Goal: Task Accomplishment & Management: Manage account settings

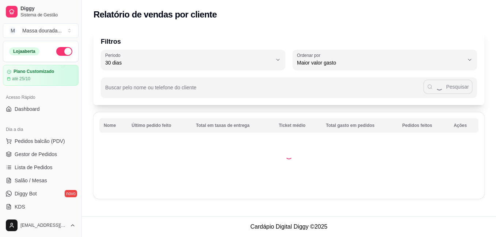
select select "30"
select select "HIGHEST_TOTAL_SPENT_WITH_ORDERS"
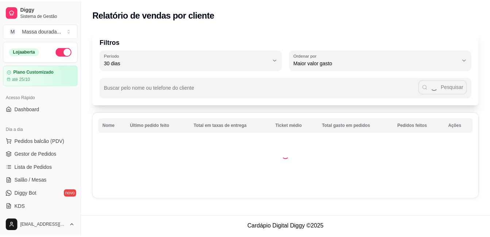
scroll to position [109, 0]
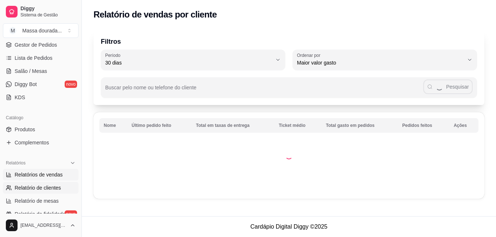
click at [37, 173] on span "Relatórios de vendas" at bounding box center [39, 174] width 48 height 7
select select "ALL"
select select "0"
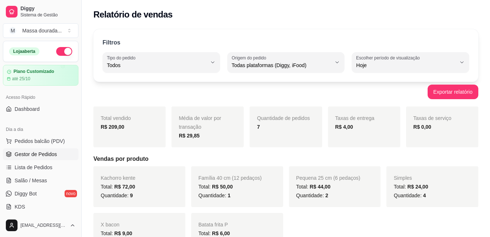
click at [30, 155] on span "Gestor de Pedidos" at bounding box center [36, 154] width 42 height 7
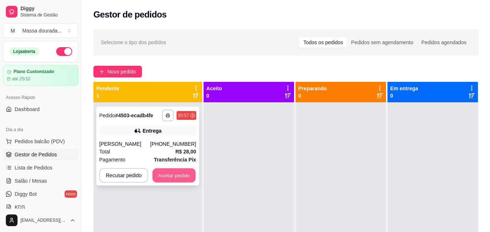
click at [168, 176] on button "Aceitar pedido" at bounding box center [174, 175] width 43 height 14
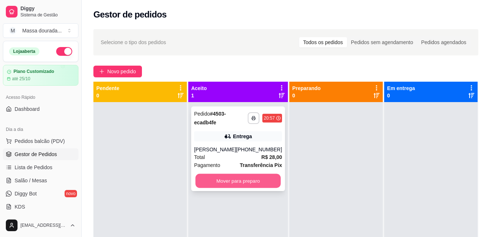
click at [207, 178] on button "Mover para preparo" at bounding box center [238, 181] width 85 height 14
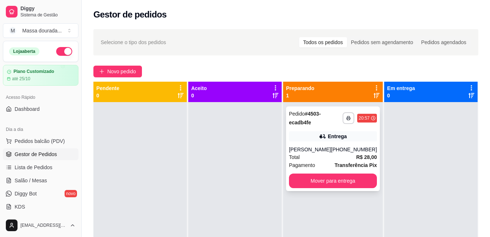
click at [328, 147] on div "[PERSON_NAME]" at bounding box center [310, 149] width 42 height 7
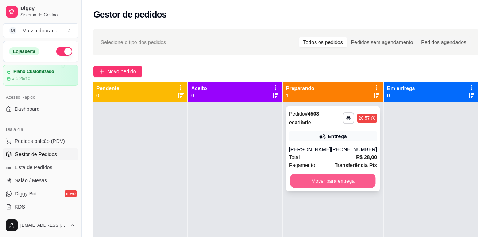
click at [354, 180] on button "Mover para entrega" at bounding box center [332, 181] width 85 height 14
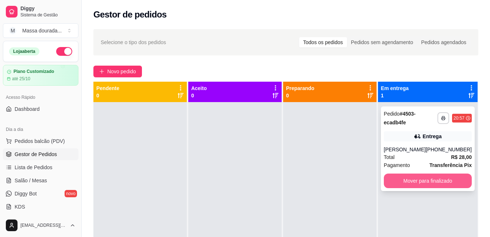
click at [391, 177] on button "Mover para finalizado" at bounding box center [428, 181] width 88 height 15
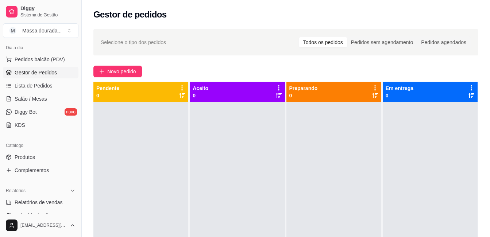
scroll to position [146, 0]
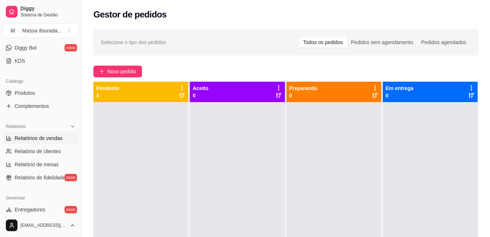
click at [48, 136] on span "Relatórios de vendas" at bounding box center [39, 138] width 48 height 7
select select "ALL"
select select "0"
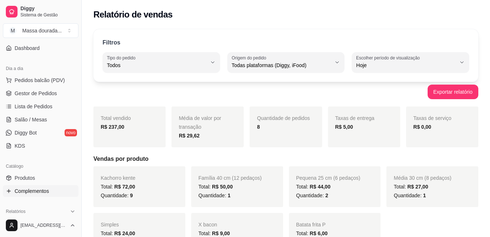
scroll to position [36, 0]
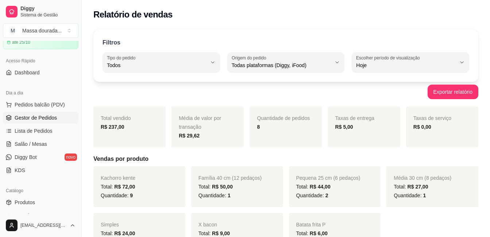
click at [45, 113] on link "Gestor de Pedidos" at bounding box center [41, 118] width 76 height 12
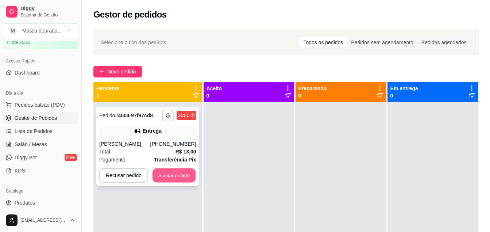
click at [185, 180] on button "Aceitar pedido" at bounding box center [174, 175] width 43 height 14
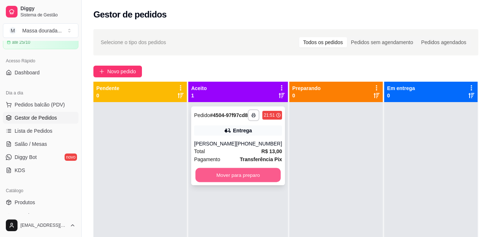
click at [205, 179] on button "Mover para preparo" at bounding box center [238, 175] width 85 height 14
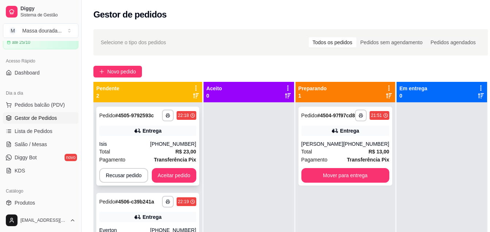
click at [167, 167] on div "**********" at bounding box center [147, 146] width 103 height 79
click at [175, 174] on button "Aceitar pedido" at bounding box center [174, 175] width 45 height 15
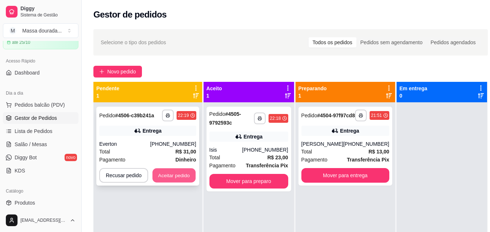
click at [178, 171] on button "Aceitar pedido" at bounding box center [174, 175] width 43 height 14
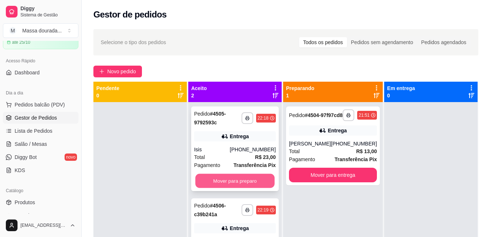
click at [231, 180] on button "Mover para preparo" at bounding box center [234, 181] width 79 height 14
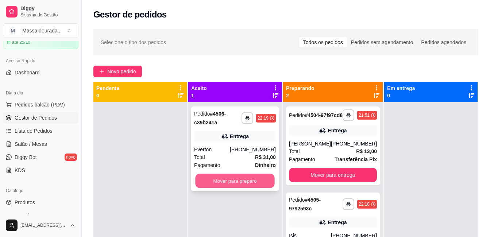
click at [254, 177] on button "Mover para preparo" at bounding box center [234, 181] width 79 height 14
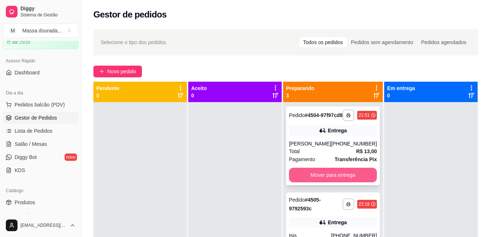
click at [306, 178] on button "Mover para entrega" at bounding box center [333, 175] width 88 height 15
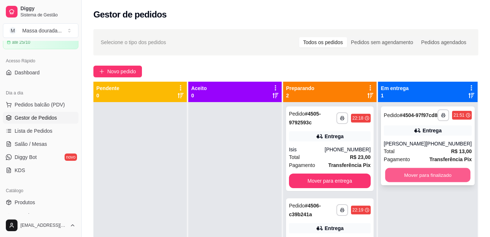
click at [398, 178] on button "Mover para finalizado" at bounding box center [427, 175] width 85 height 14
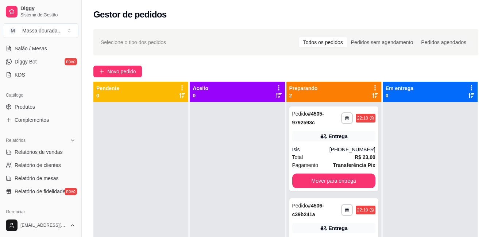
scroll to position [146, 0]
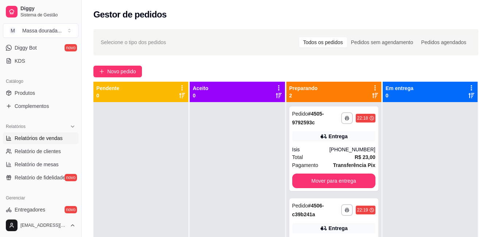
click at [50, 138] on span "Relatórios de vendas" at bounding box center [39, 138] width 48 height 7
select select "ALL"
select select "0"
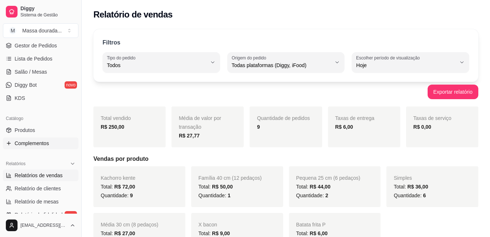
scroll to position [73, 0]
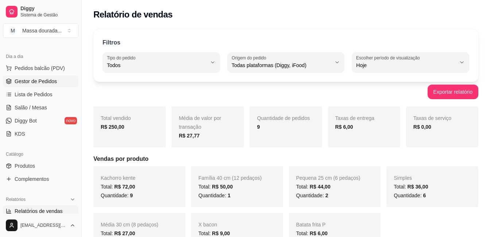
click at [48, 81] on span "Gestor de Pedidos" at bounding box center [36, 81] width 42 height 7
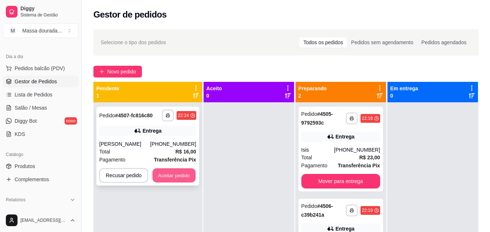
click at [187, 172] on button "Aceitar pedido" at bounding box center [174, 175] width 43 height 14
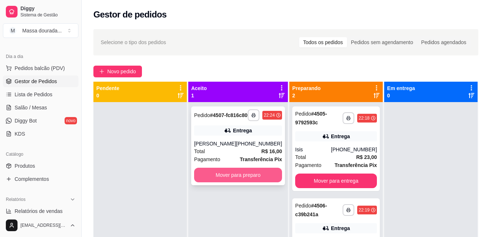
click at [223, 177] on button "Mover para preparo" at bounding box center [238, 175] width 88 height 15
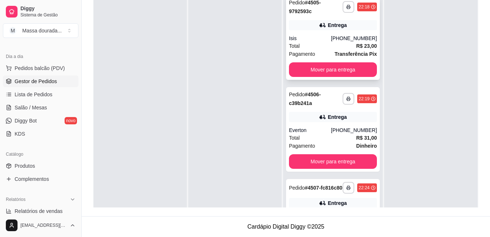
click at [334, 47] on div "Total R$ 23,00" at bounding box center [333, 46] width 88 height 8
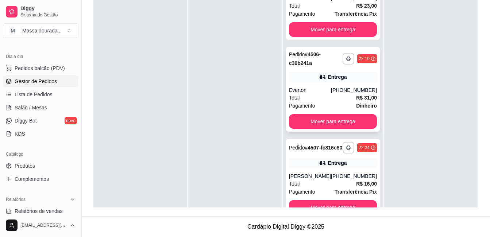
scroll to position [46, 0]
click at [325, 75] on div "Entrega" at bounding box center [333, 77] width 88 height 10
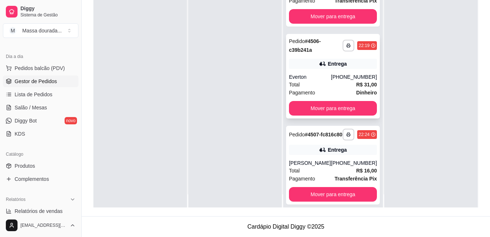
scroll to position [20, 0]
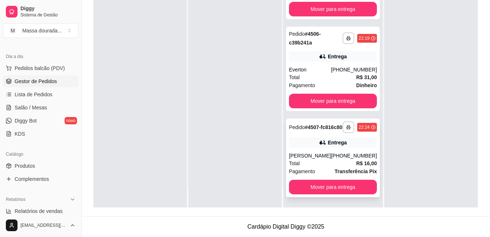
click at [344, 159] on div "[PHONE_NUMBER]" at bounding box center [354, 155] width 46 height 7
click at [348, 151] on div "**********" at bounding box center [333, 158] width 94 height 79
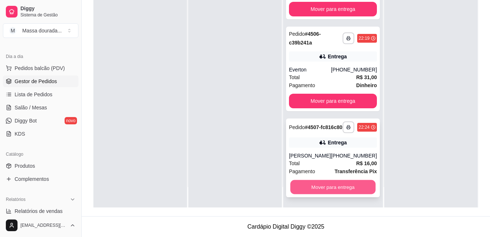
click at [344, 191] on button "Mover para entrega" at bounding box center [332, 187] width 85 height 14
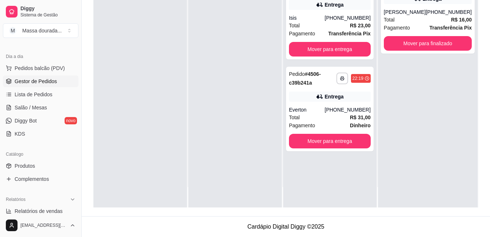
scroll to position [0, 0]
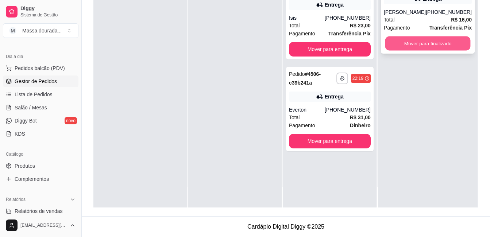
click at [437, 46] on button "Mover para finalizado" at bounding box center [427, 43] width 85 height 14
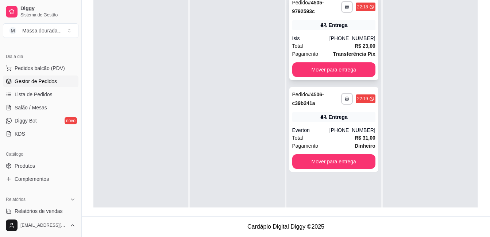
click at [329, 34] on div "**********" at bounding box center [333, 37] width 89 height 85
click at [339, 71] on button "Mover para entrega" at bounding box center [333, 70] width 81 height 14
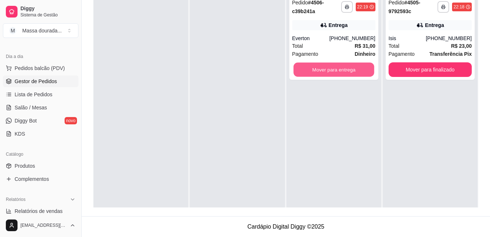
click at [339, 71] on button "Mover para entrega" at bounding box center [333, 70] width 81 height 14
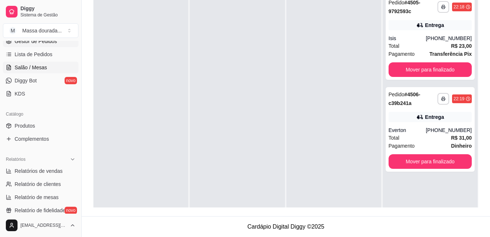
scroll to position [146, 0]
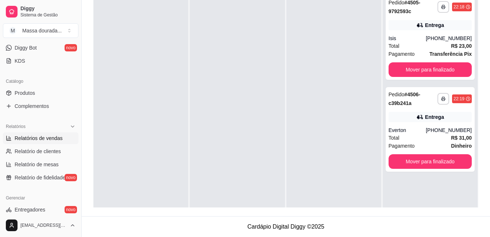
click at [53, 136] on span "Relatórios de vendas" at bounding box center [39, 138] width 48 height 7
select select "ALL"
select select "0"
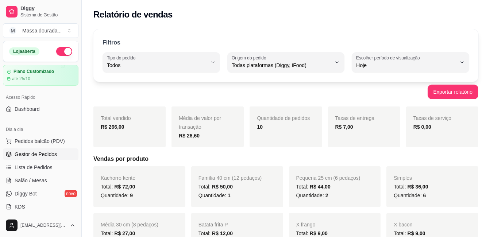
click at [23, 155] on span "Gestor de Pedidos" at bounding box center [36, 154] width 42 height 7
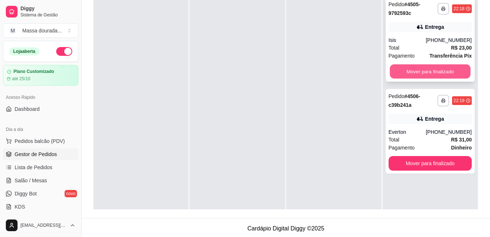
click at [420, 69] on button "Mover para finalizado" at bounding box center [430, 72] width 81 height 14
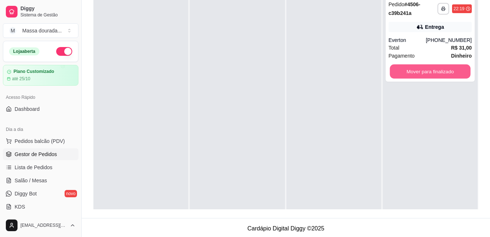
click at [420, 69] on button "Mover para finalizado" at bounding box center [430, 72] width 81 height 14
